Goal: Task Accomplishment & Management: Understand process/instructions

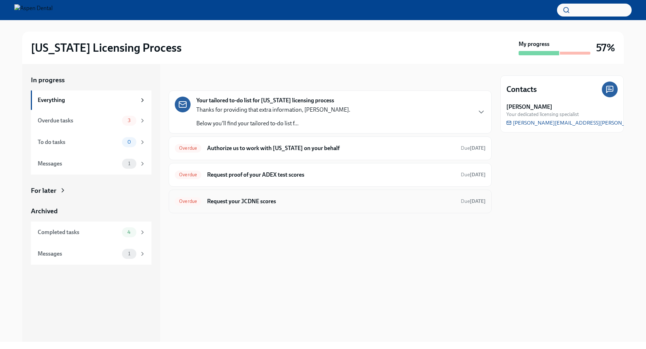
click at [362, 205] on div "Overdue Request your JCDNE scores Due [DATE]" at bounding box center [330, 201] width 311 height 11
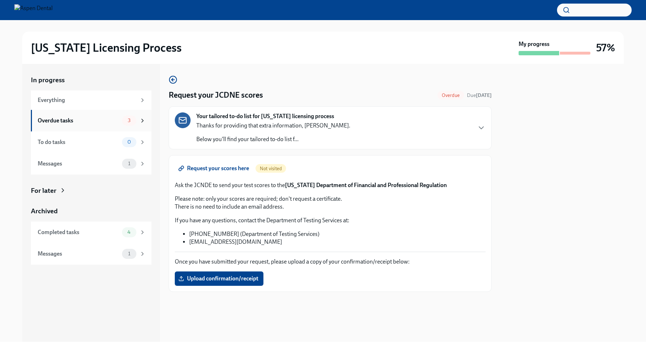
click at [103, 123] on div "Overdue tasks" at bounding box center [79, 121] width 82 height 8
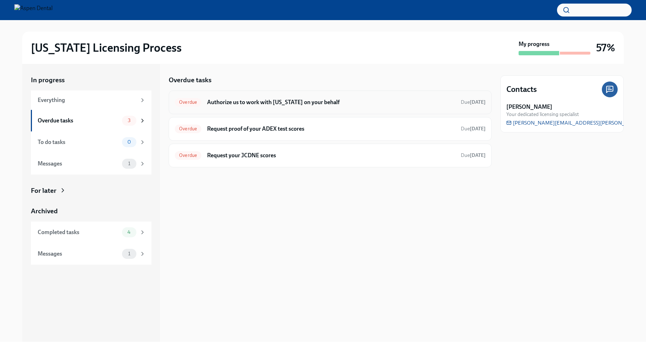
click at [250, 101] on h6 "Authorize us to work with [US_STATE] on your behalf" at bounding box center [331, 102] width 248 height 8
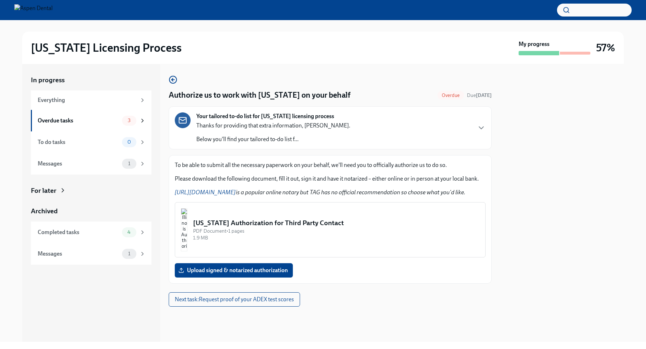
click at [285, 238] on div "1.9 MB" at bounding box center [336, 238] width 287 height 7
